Goal: Navigation & Orientation: Find specific page/section

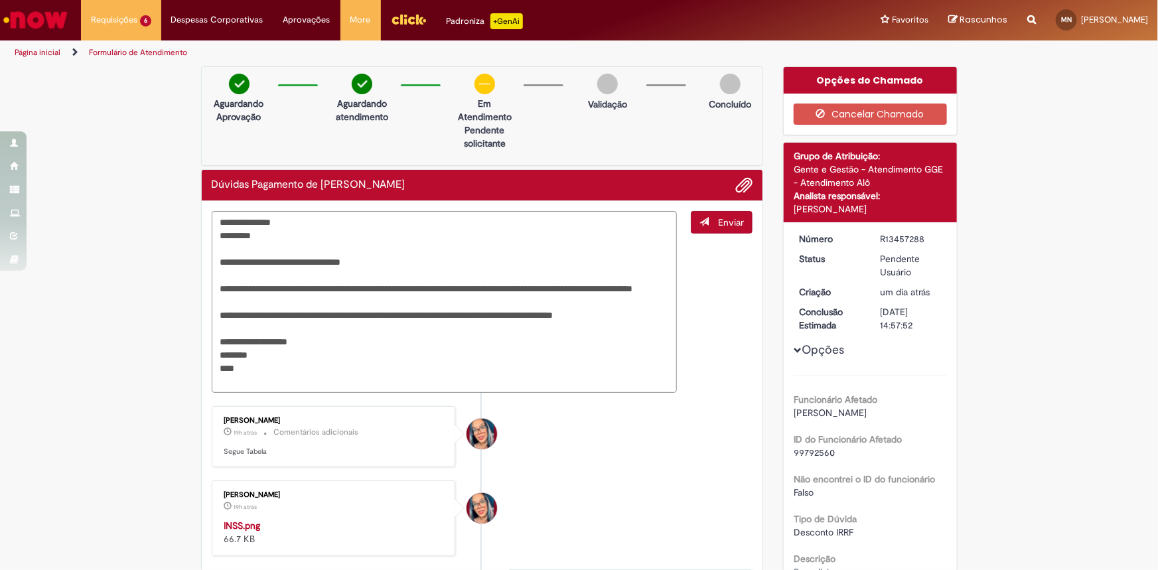
type textarea "**********"
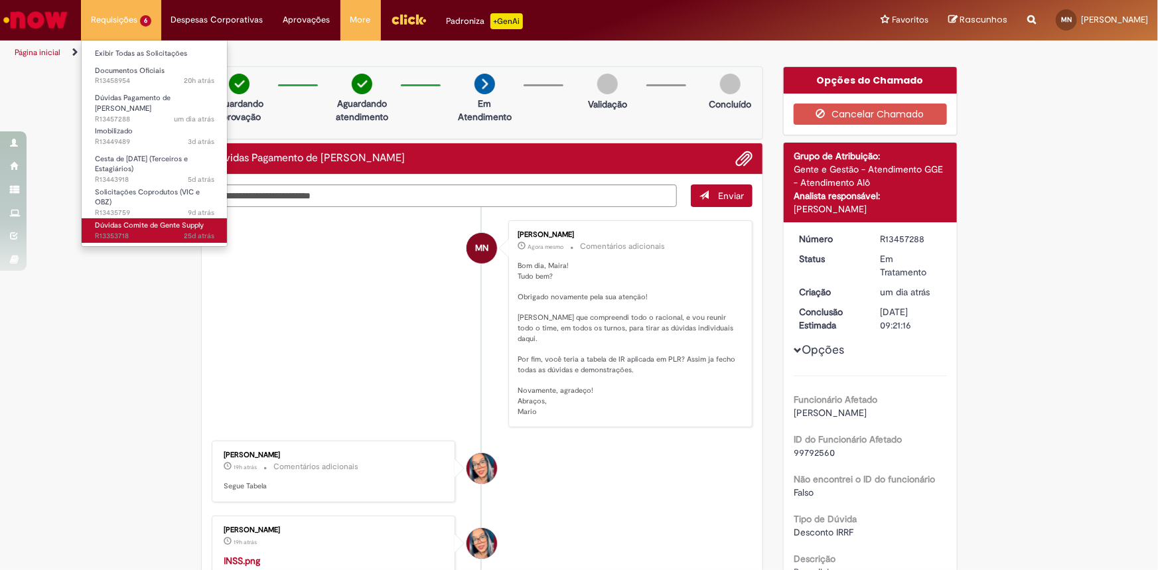
click at [141, 222] on span "Dúvidas Comite de Gente Supply" at bounding box center [149, 225] width 109 height 10
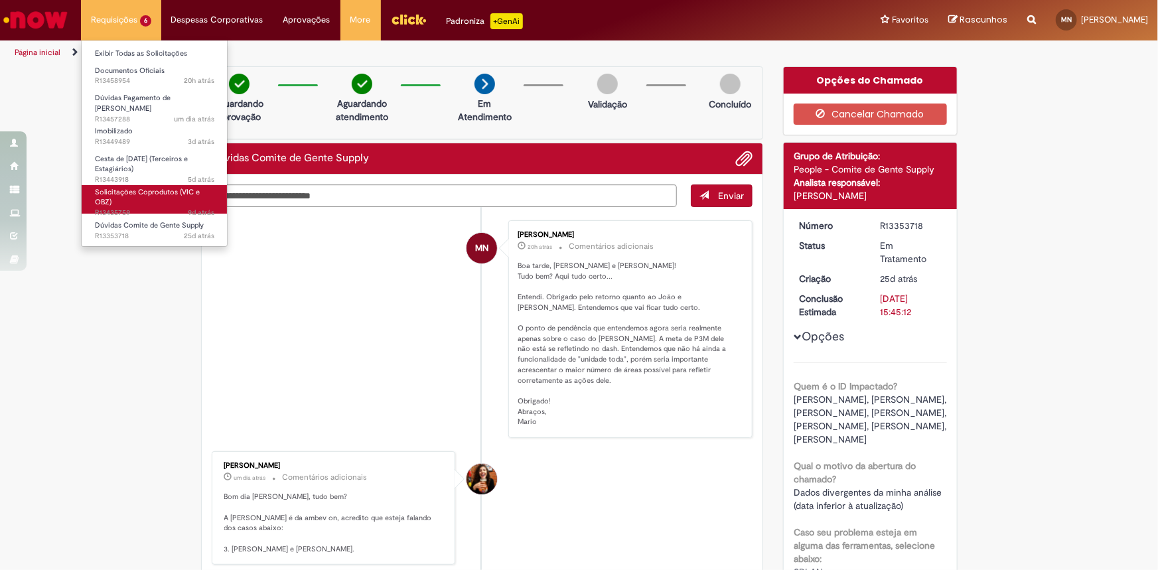
click at [153, 190] on span "Solicitações Coprodutos (VIC e OBZ)" at bounding box center [147, 197] width 105 height 21
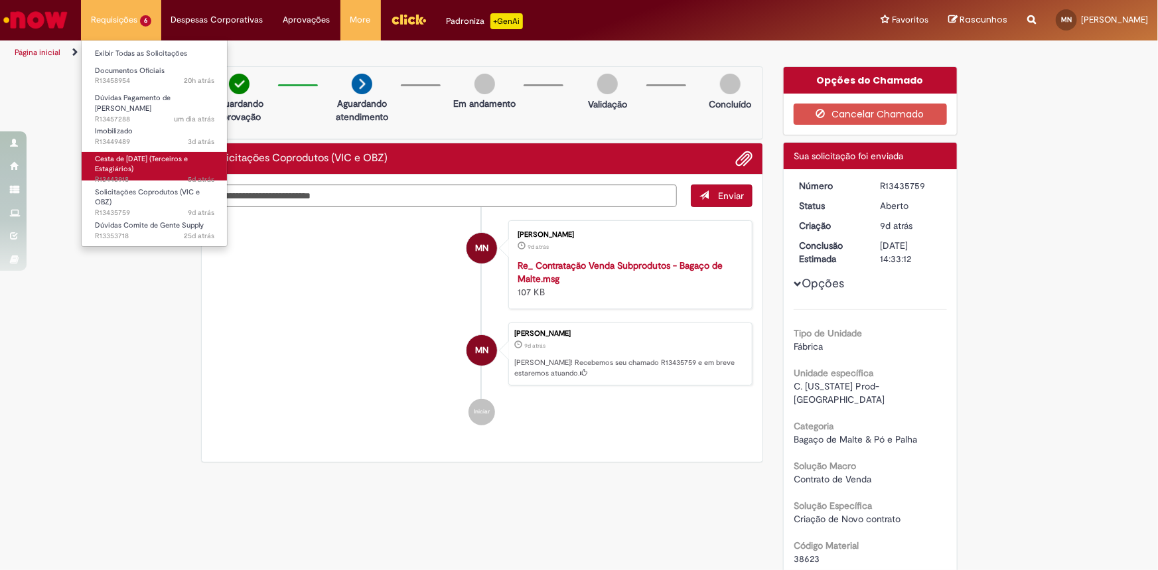
click at [152, 156] on span "Cesta de [DATE] (Terceiros e Estagiários)" at bounding box center [141, 164] width 93 height 21
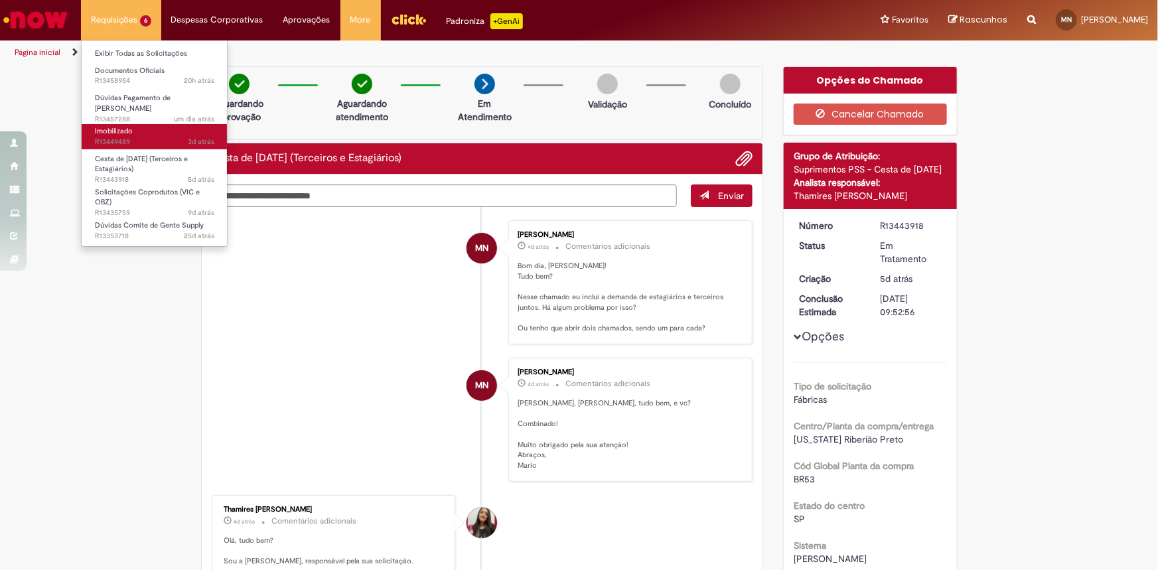
click at [155, 137] on span "3d atrás 3 dias atrás R13449489" at bounding box center [154, 142] width 119 height 11
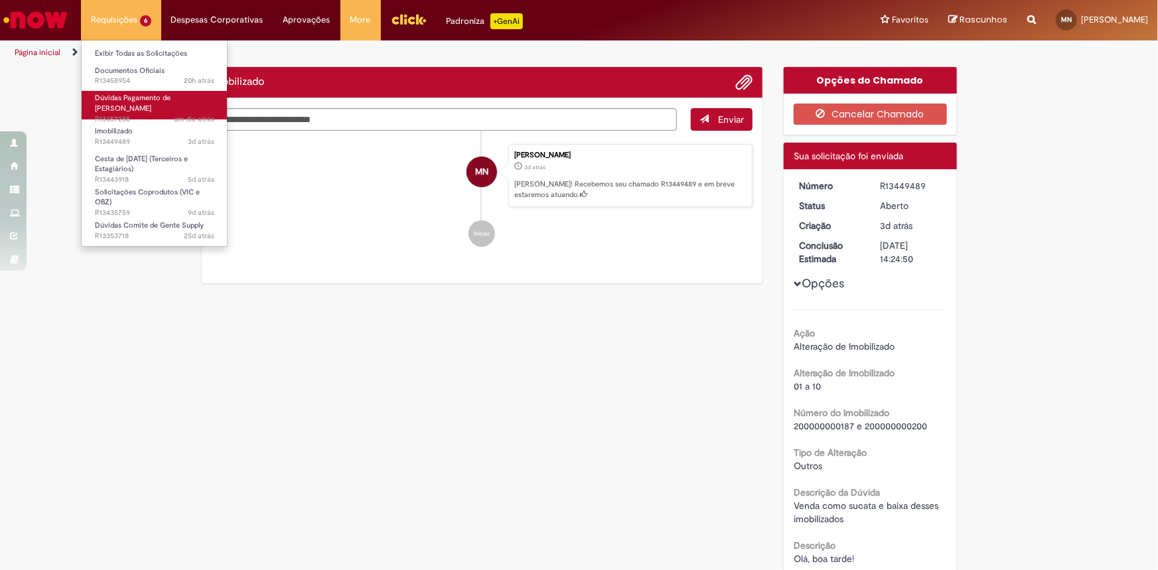
click at [133, 100] on span "Dúvidas Pagamento de [PERSON_NAME]" at bounding box center [133, 103] width 76 height 21
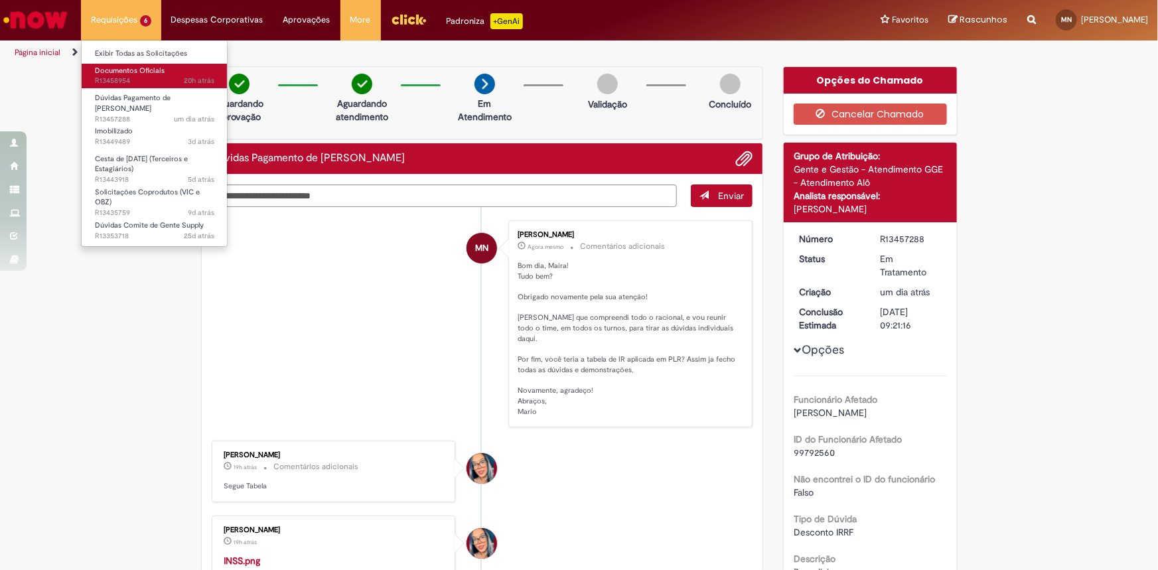
click at [121, 74] on span "Documentos Oficiais" at bounding box center [130, 71] width 70 height 10
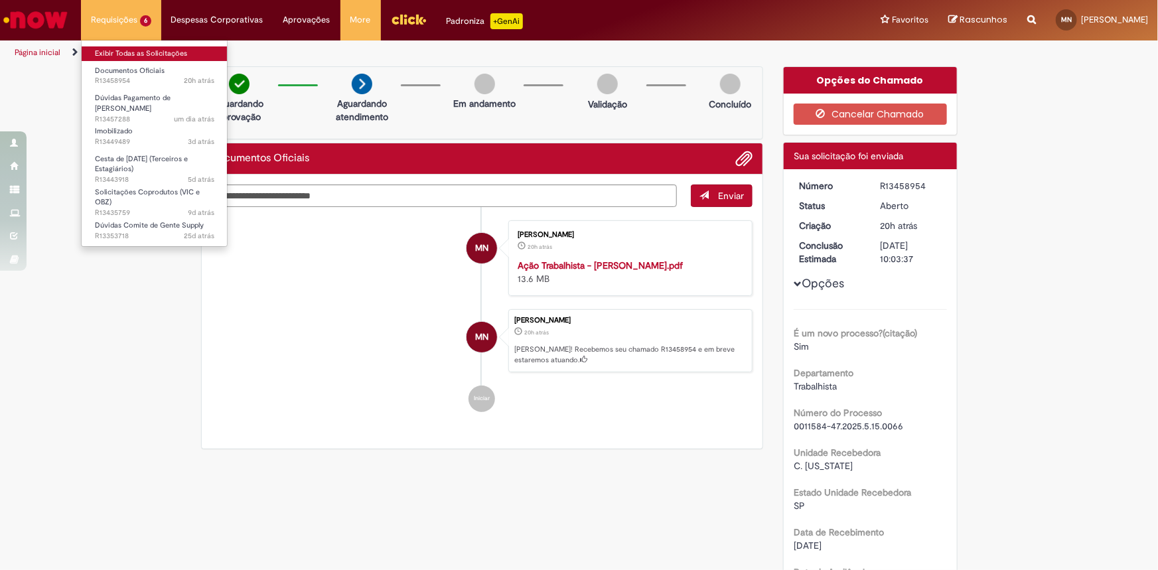
click at [108, 53] on link "Exibir Todas as Solicitações" at bounding box center [155, 53] width 146 height 15
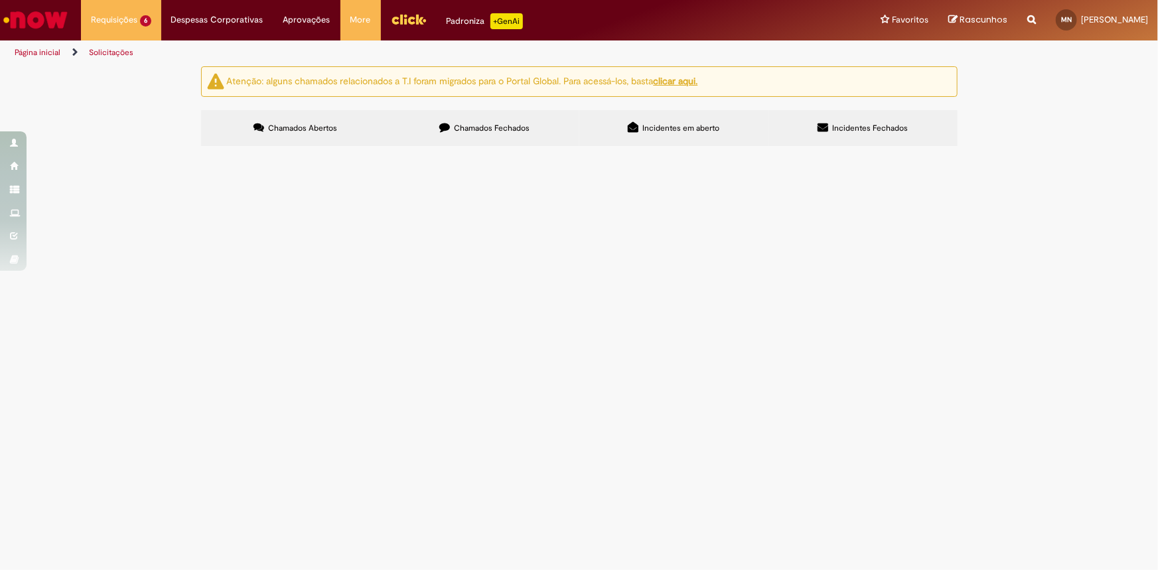
click at [44, 17] on img "Ir para a Homepage" at bounding box center [35, 20] width 68 height 27
